Goal: Transaction & Acquisition: Subscribe to service/newsletter

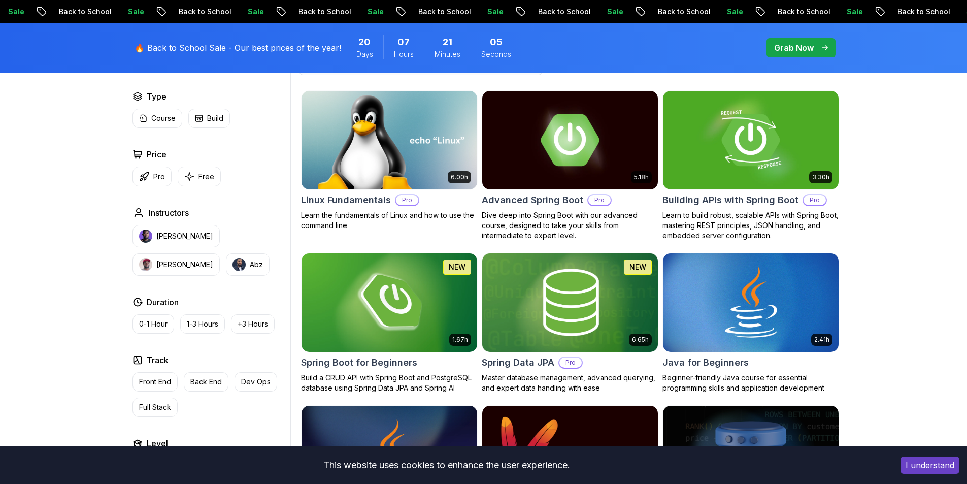
scroll to position [244, 0]
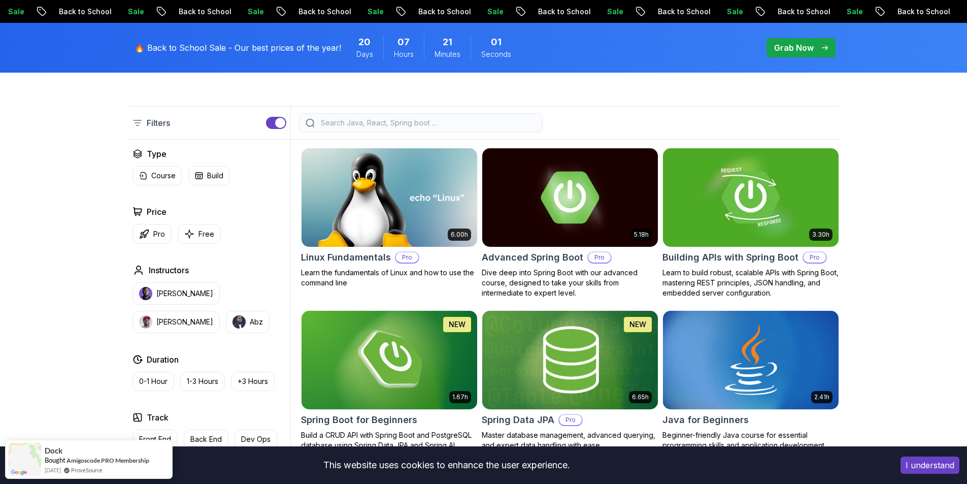
click at [808, 46] on p "Grab Now" at bounding box center [794, 48] width 40 height 12
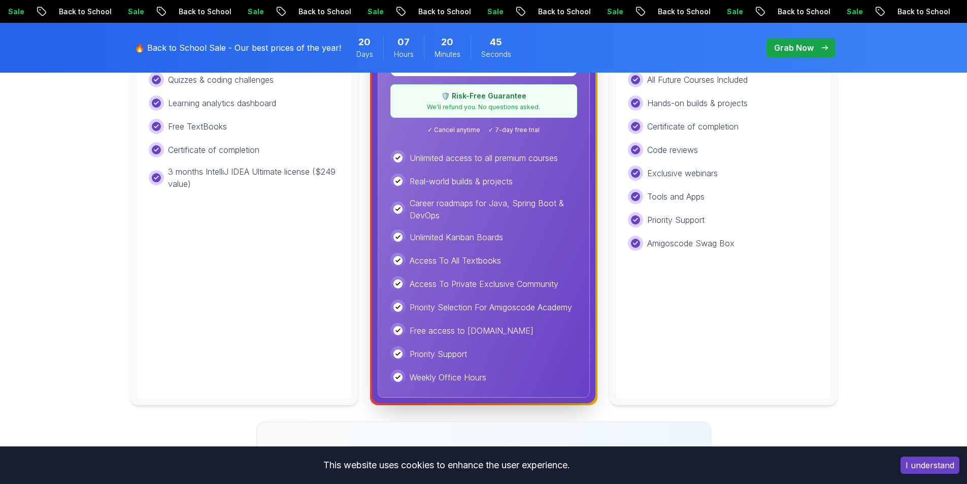
scroll to position [426, 0]
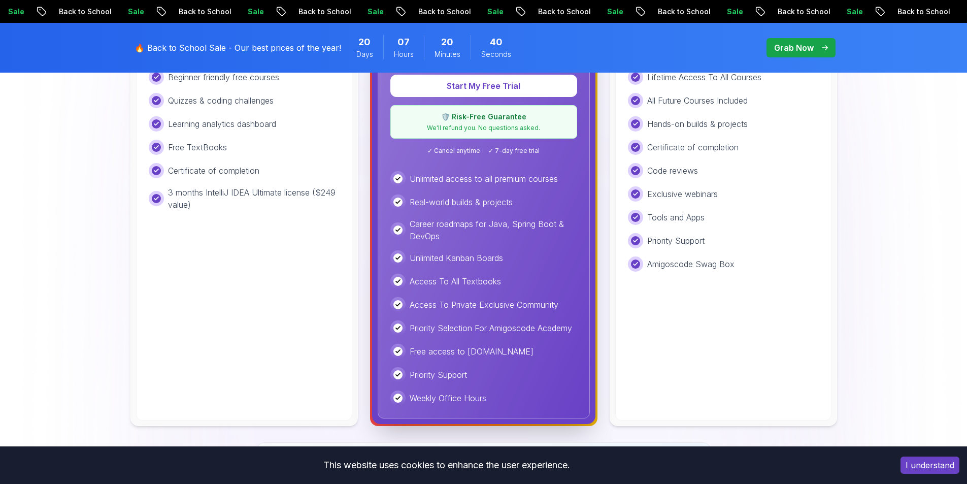
click at [468, 259] on p "Unlimited Kanban Boards" at bounding box center [456, 258] width 93 height 12
click at [461, 263] on div at bounding box center [461, 263] width 0 height 0
click at [550, 281] on div "Access To All Textbooks" at bounding box center [483, 281] width 187 height 15
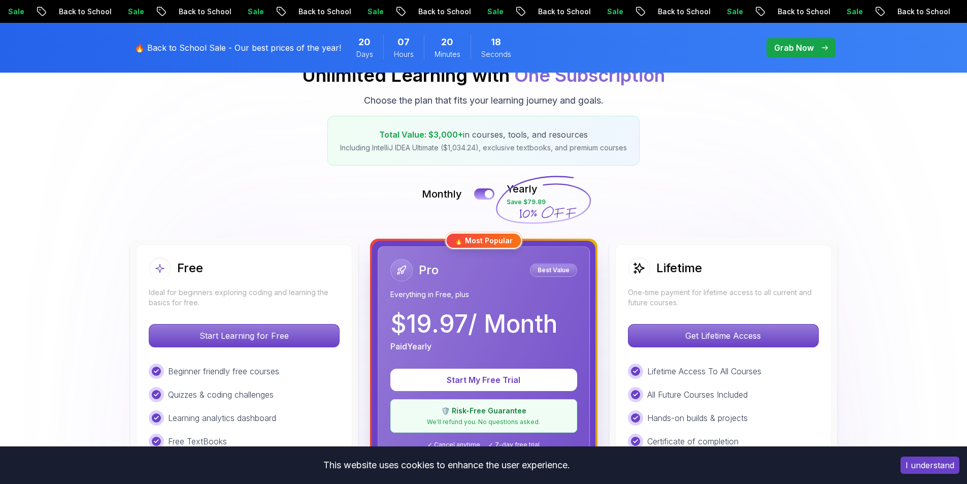
scroll to position [0, 0]
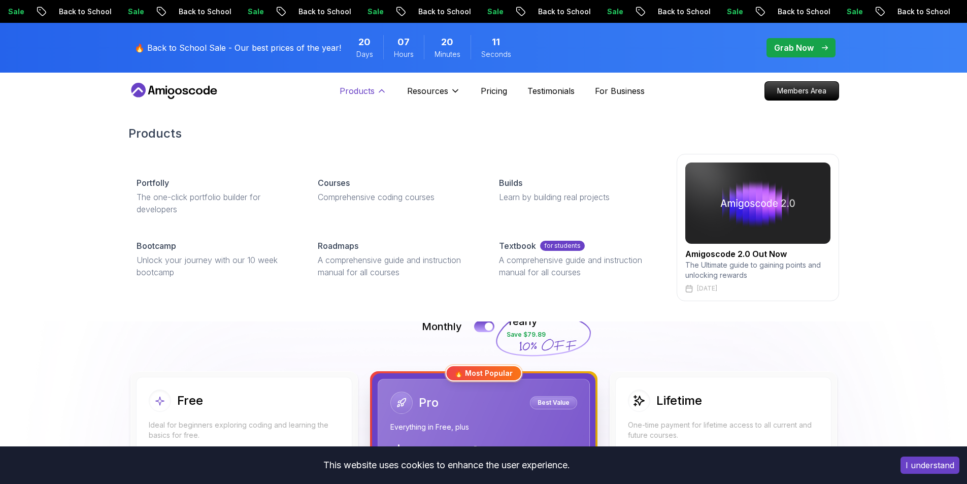
click at [349, 94] on p "Products" at bounding box center [356, 91] width 35 height 12
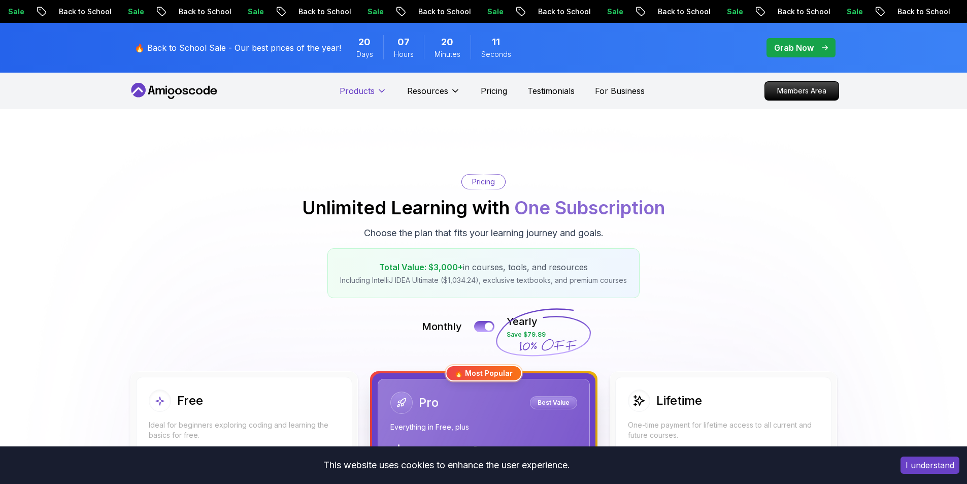
click at [349, 94] on p "Products" at bounding box center [356, 91] width 35 height 12
click at [787, 47] on p "Grab Now" at bounding box center [794, 48] width 40 height 12
click at [808, 47] on p "Grab Now" at bounding box center [794, 48] width 40 height 12
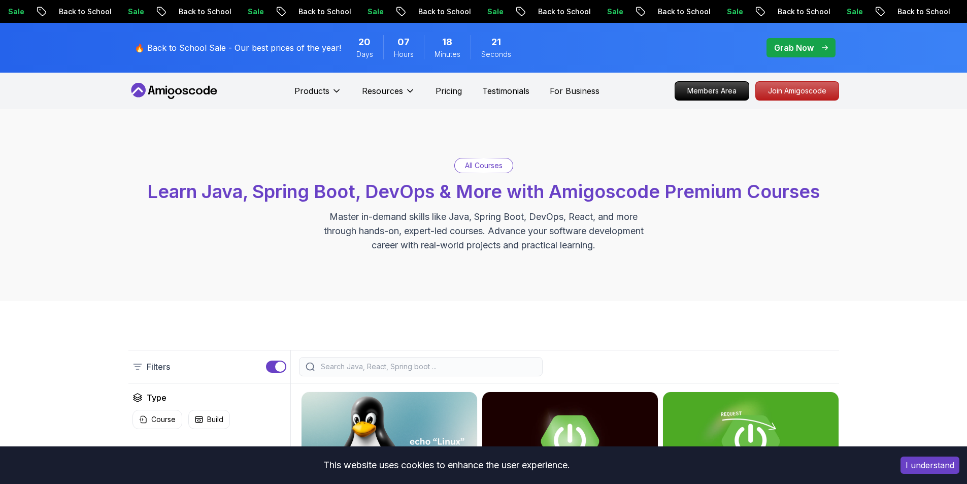
click at [804, 49] on p "Grab Now" at bounding box center [794, 48] width 40 height 12
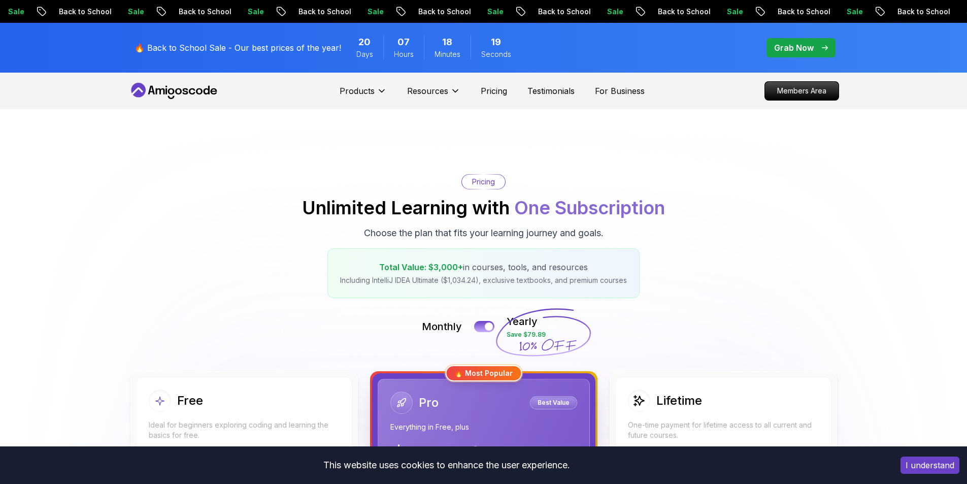
click at [804, 49] on p "Grab Now" at bounding box center [794, 48] width 40 height 12
click at [806, 84] on p "Members Area" at bounding box center [801, 90] width 70 height 17
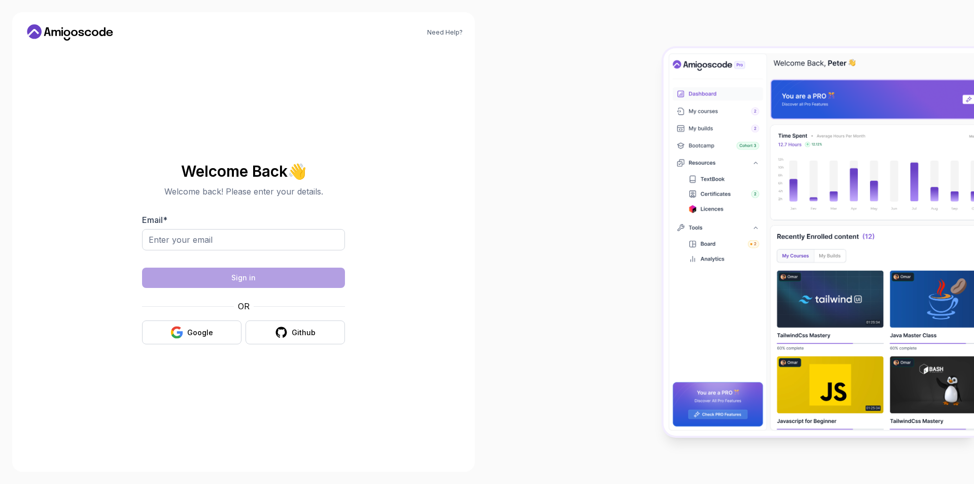
click at [786, 91] on img at bounding box center [819, 241] width 311 height 387
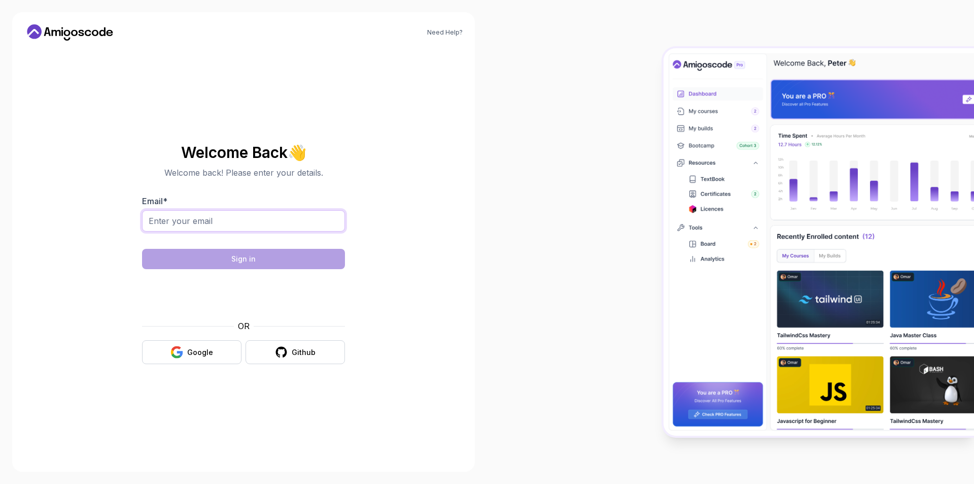
click at [251, 225] on input "Email *" at bounding box center [243, 220] width 203 height 21
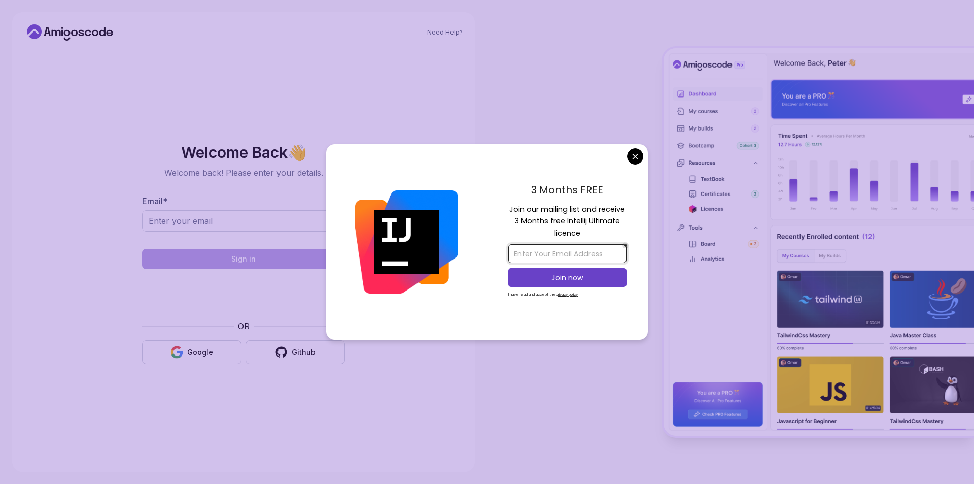
click at [561, 253] on input "email" at bounding box center [567, 253] width 118 height 19
type input "[EMAIL_ADDRESS][DOMAIN_NAME]"
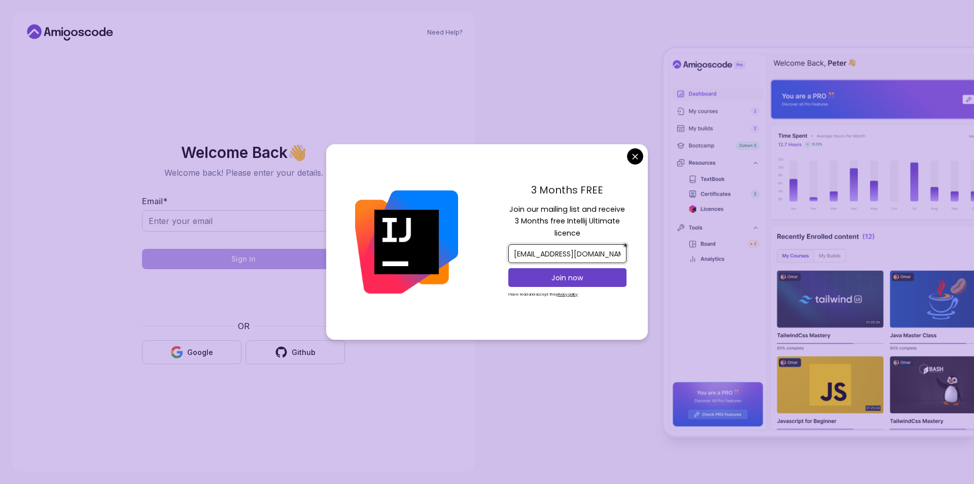
scroll to position [0, 6]
click at [570, 274] on p "Join now" at bounding box center [568, 278] width 96 height 10
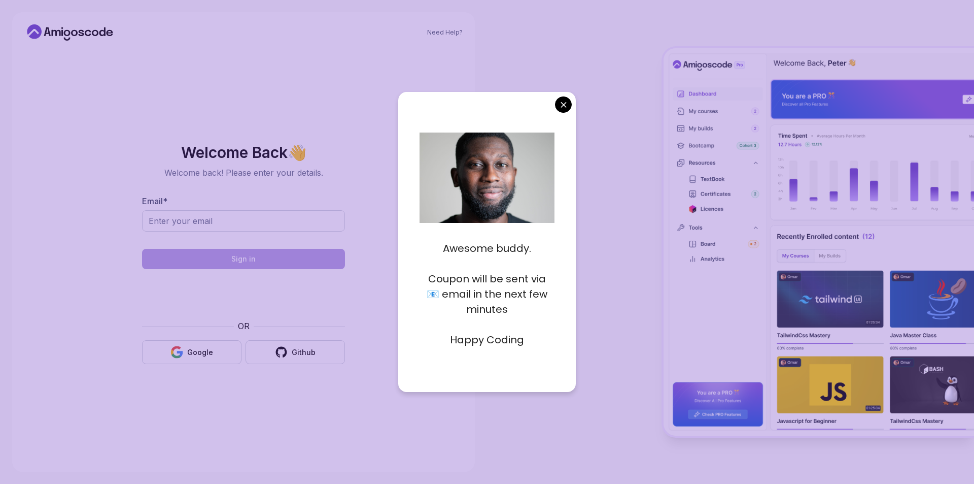
click at [564, 102] on body "Need Help? Welcome Back 👋 Welcome back! Please enter your details. Email * Sign…" at bounding box center [487, 242] width 974 height 484
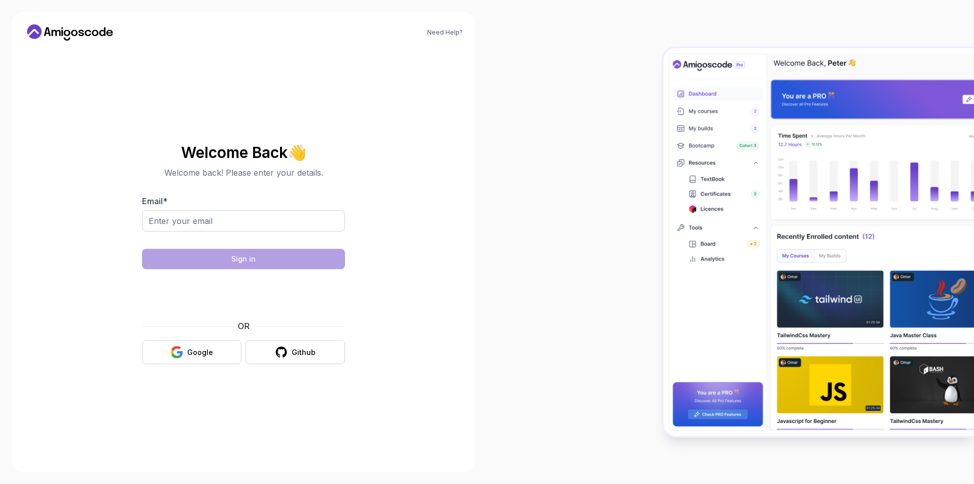
click at [582, 103] on div at bounding box center [730, 242] width 487 height 484
click at [273, 218] on input "Email *" at bounding box center [243, 220] width 203 height 21
type input "[EMAIL_ADDRESS][DOMAIN_NAME]"
click at [374, 225] on section "Welcome Back 👋 Welcome back! Please enter your details. Email * h.kubradagdevir…" at bounding box center [243, 254] width 341 height 240
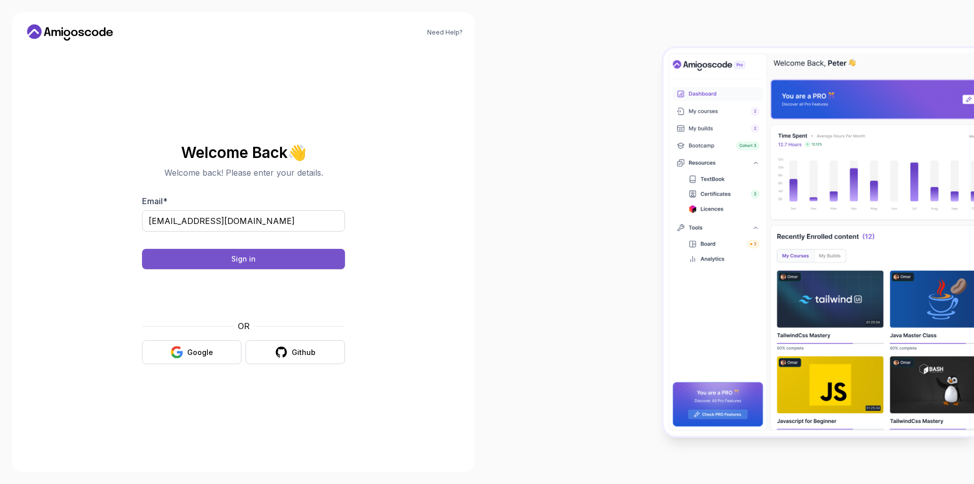
click at [234, 259] on div "Sign in" at bounding box center [243, 259] width 24 height 10
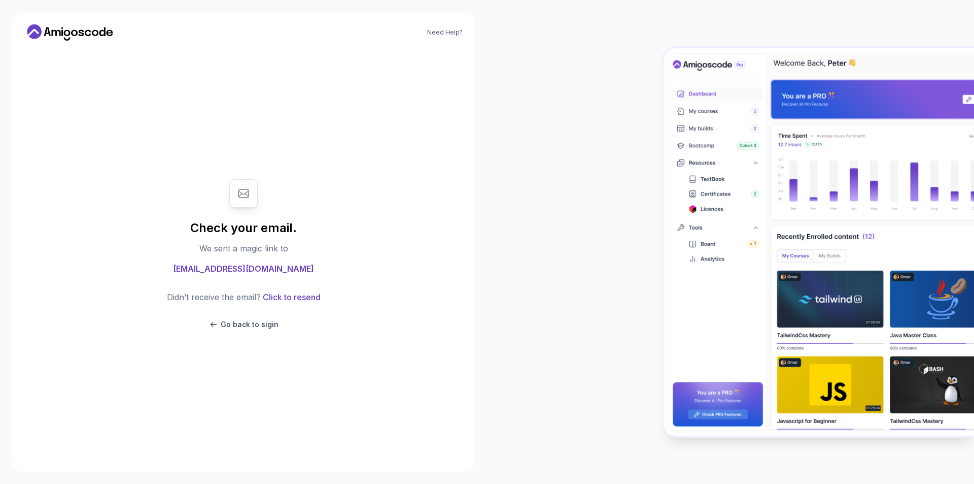
click at [260, 267] on span "[EMAIL_ADDRESS][DOMAIN_NAME]" at bounding box center [243, 268] width 141 height 12
click at [293, 130] on div "Check your email. We sent a magic link to h.kubradagdeviren@gmail.com Didn’t re…" at bounding box center [243, 254] width 341 height 411
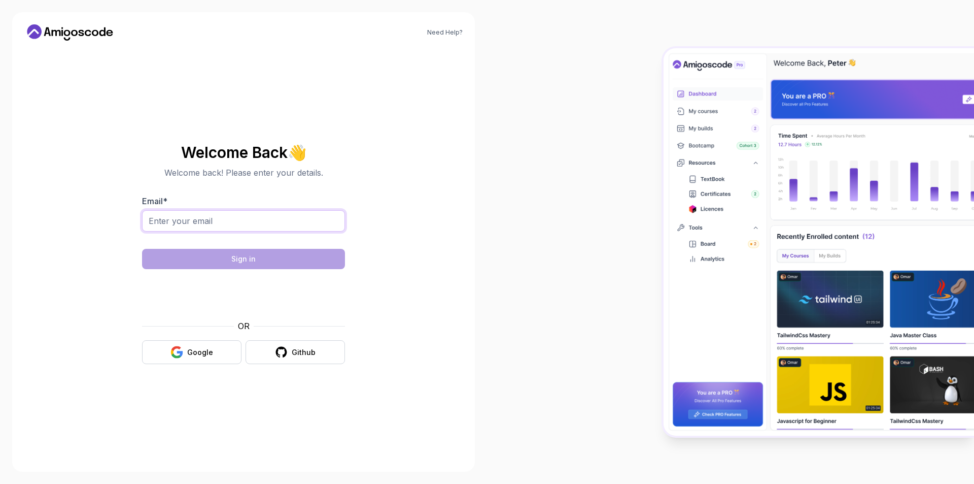
click at [248, 223] on input "Email *" at bounding box center [243, 220] width 203 height 21
type input "[EMAIL_ADDRESS][DOMAIN_NAME]"
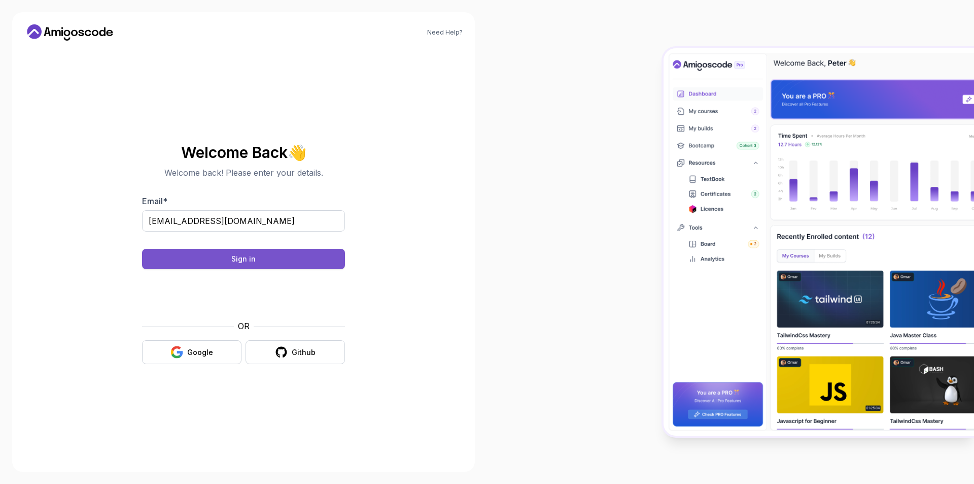
click at [259, 257] on button "Sign in" at bounding box center [243, 259] width 203 height 20
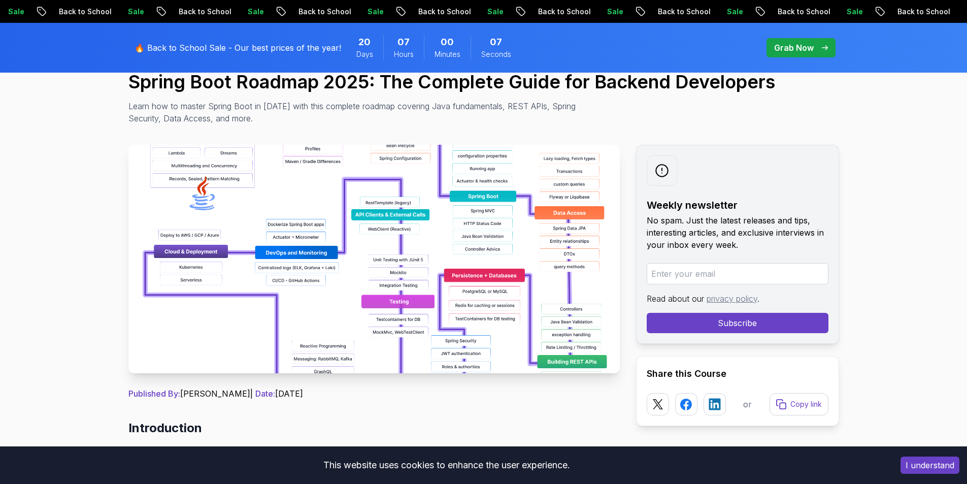
scroll to position [122, 0]
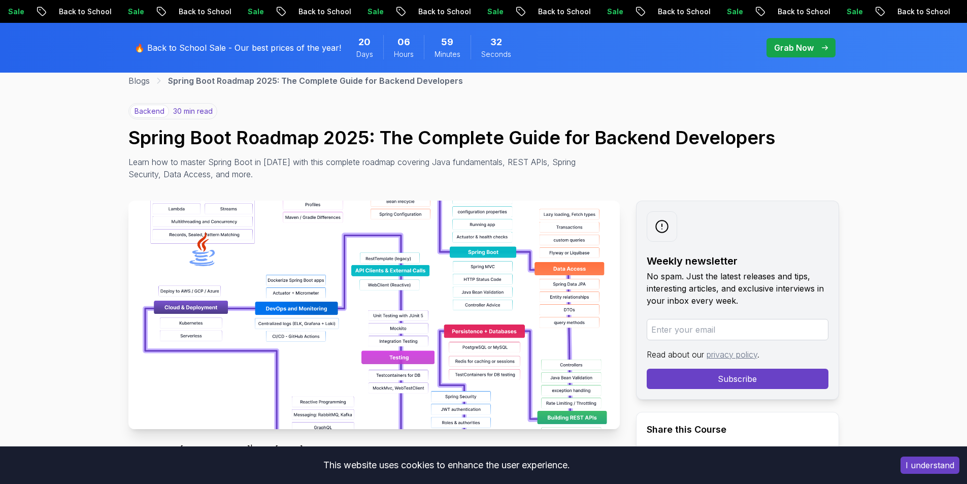
scroll to position [0, 0]
